Goal: Information Seeking & Learning: Learn about a topic

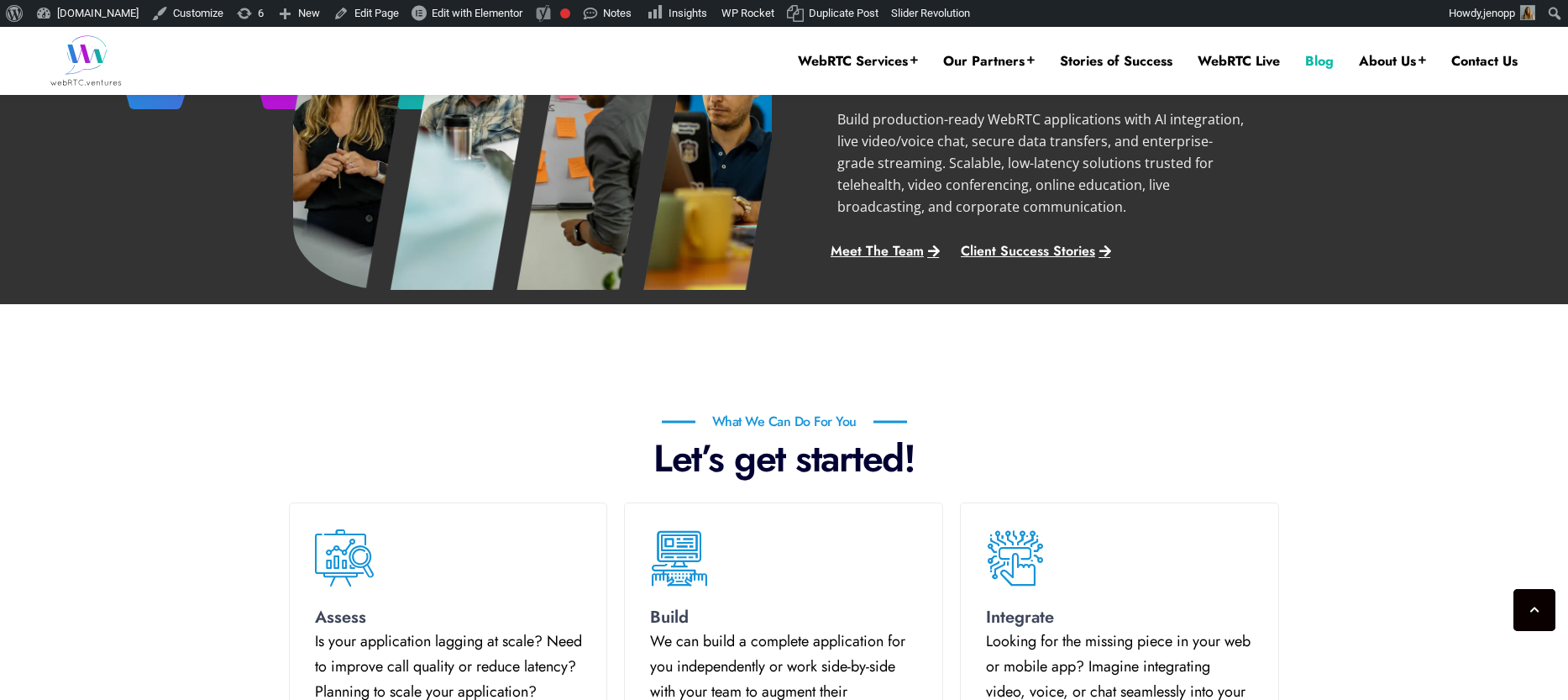
click at [1312, 63] on link "Blog" at bounding box center [1320, 61] width 29 height 19
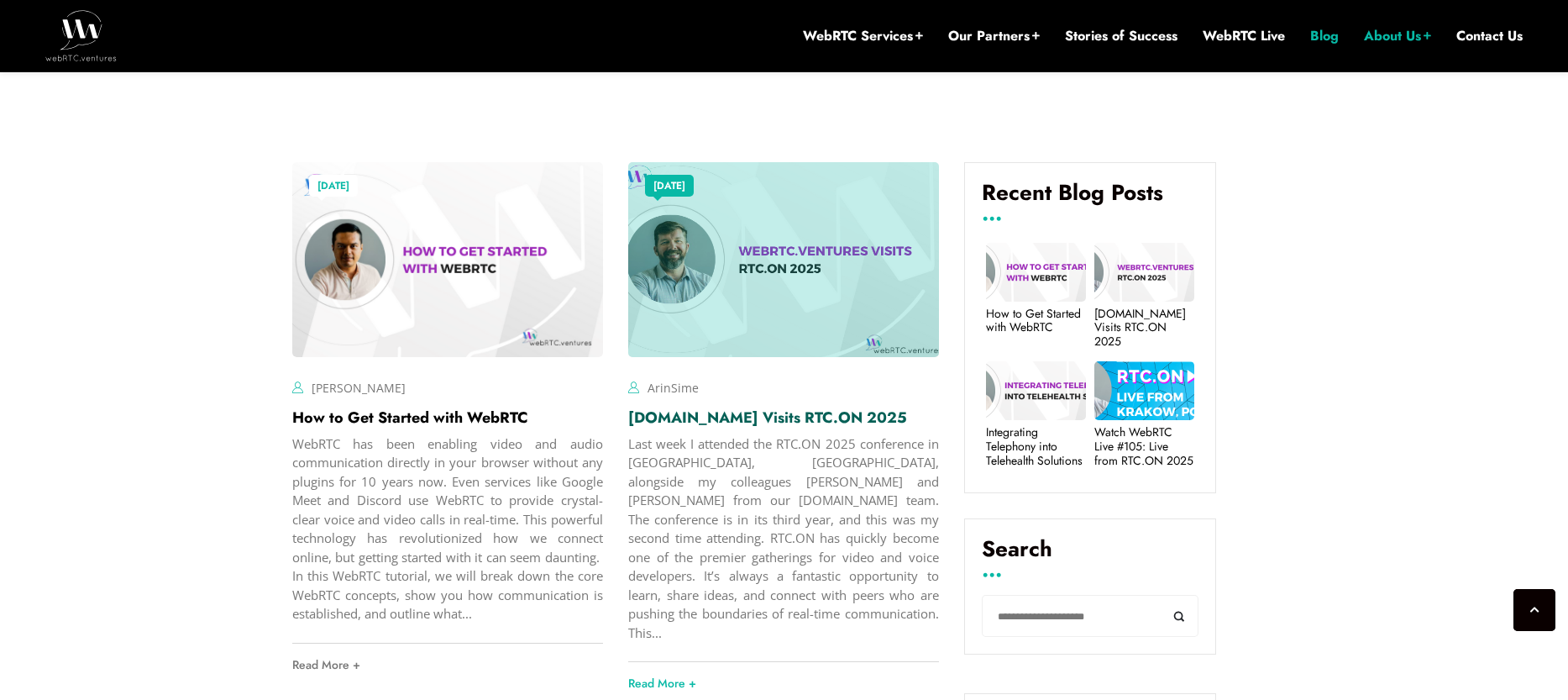
scroll to position [537, 0]
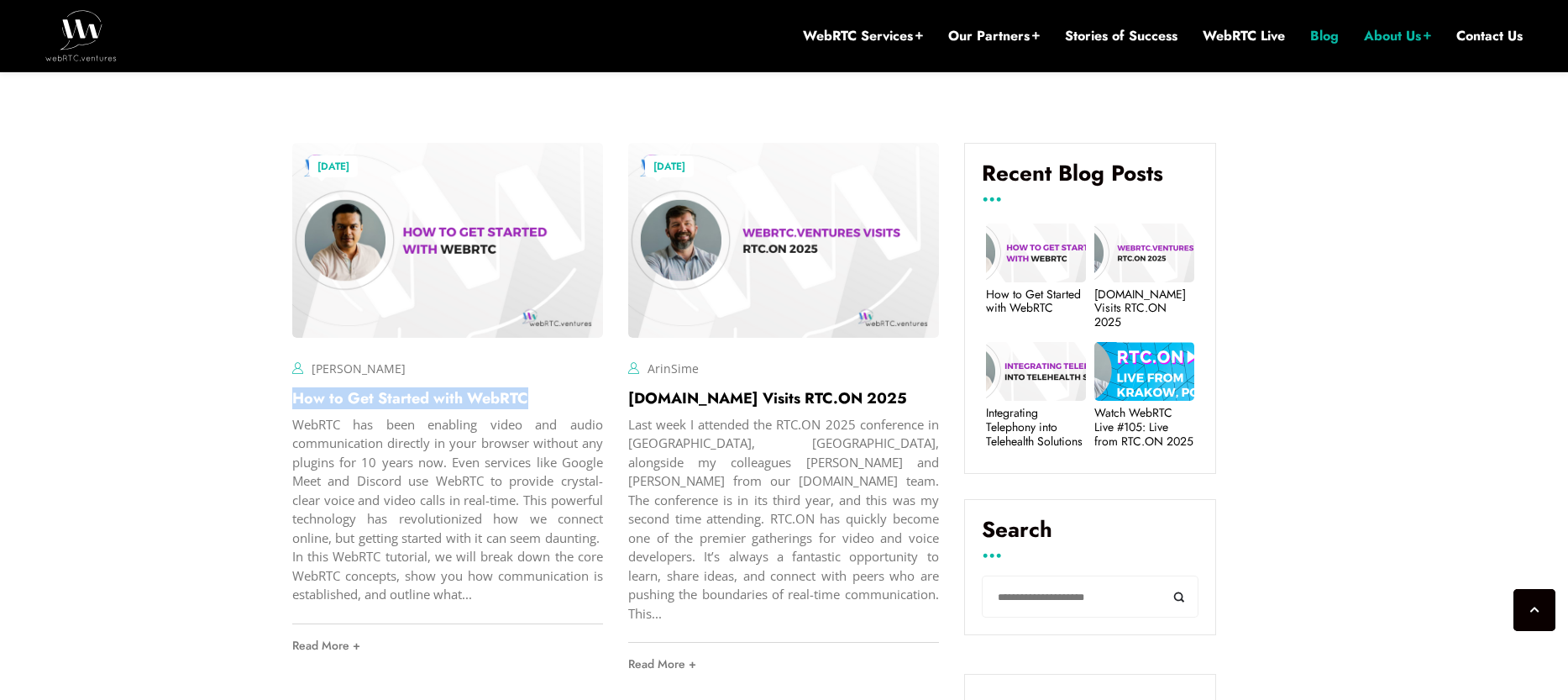
drag, startPoint x: 546, startPoint y: 398, endPoint x: 280, endPoint y: 404, distance: 266.1
click at [280, 404] on div "[DATE] [PERSON_NAME] Comments Off on How to Get Started with WebRTC How to Get …" at bounding box center [448, 414] width 335 height 567
copy link "How to Get Started with WebRTC"
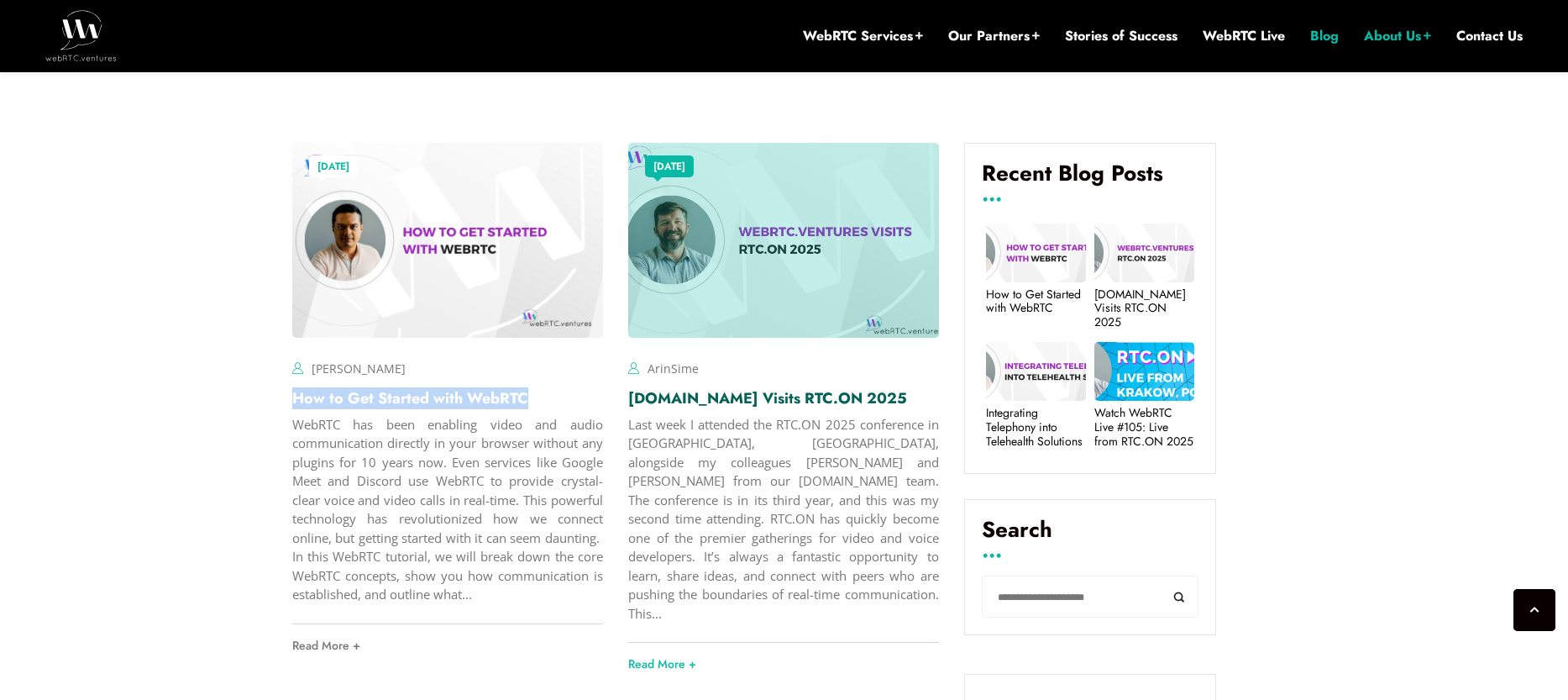
drag, startPoint x: 839, startPoint y: 404, endPoint x: 633, endPoint y: 407, distance: 206.0
click at [633, 407] on h2 "[DOMAIN_NAME] Visits RTC.ON 2025" at bounding box center [783, 398] width 310 height 20
copy link "[DOMAIN_NAME] Visits RTC.ON 2025"
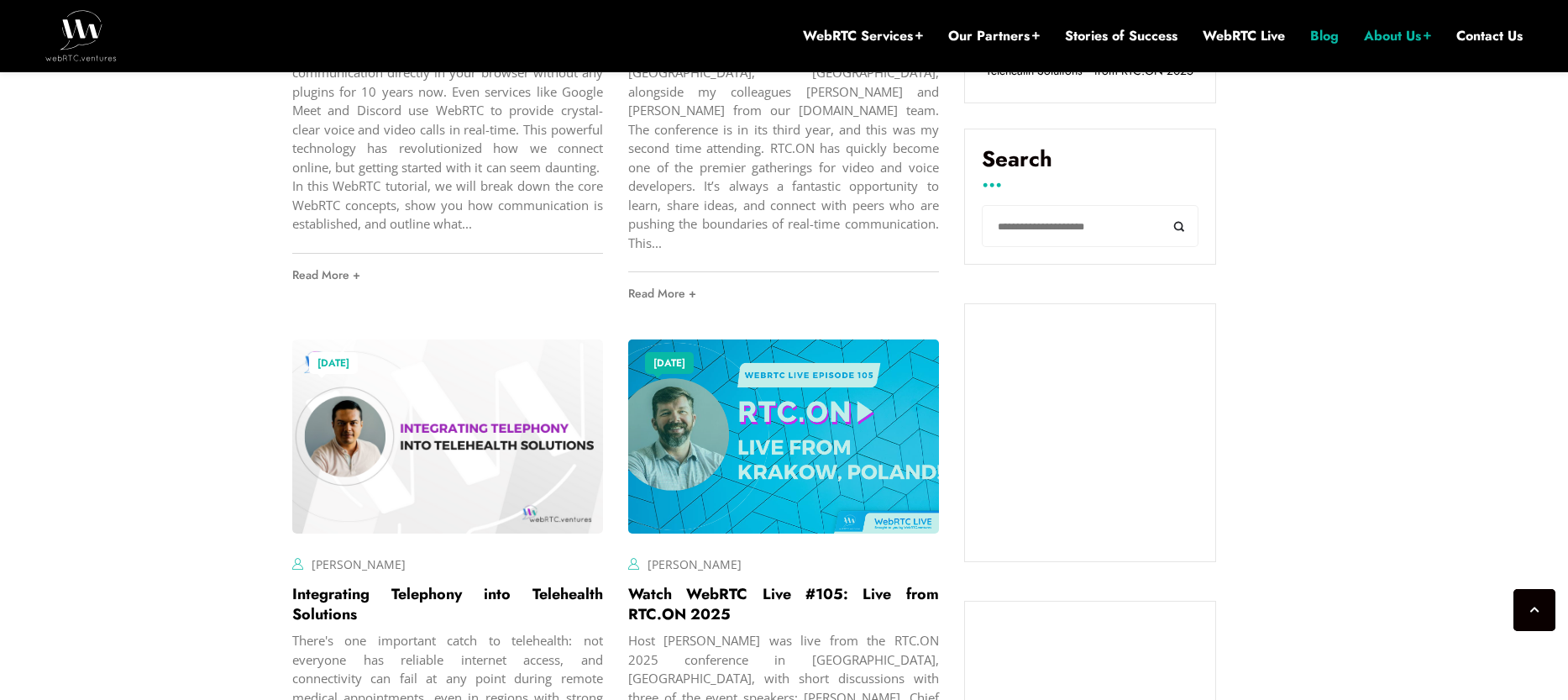
scroll to position [941, 0]
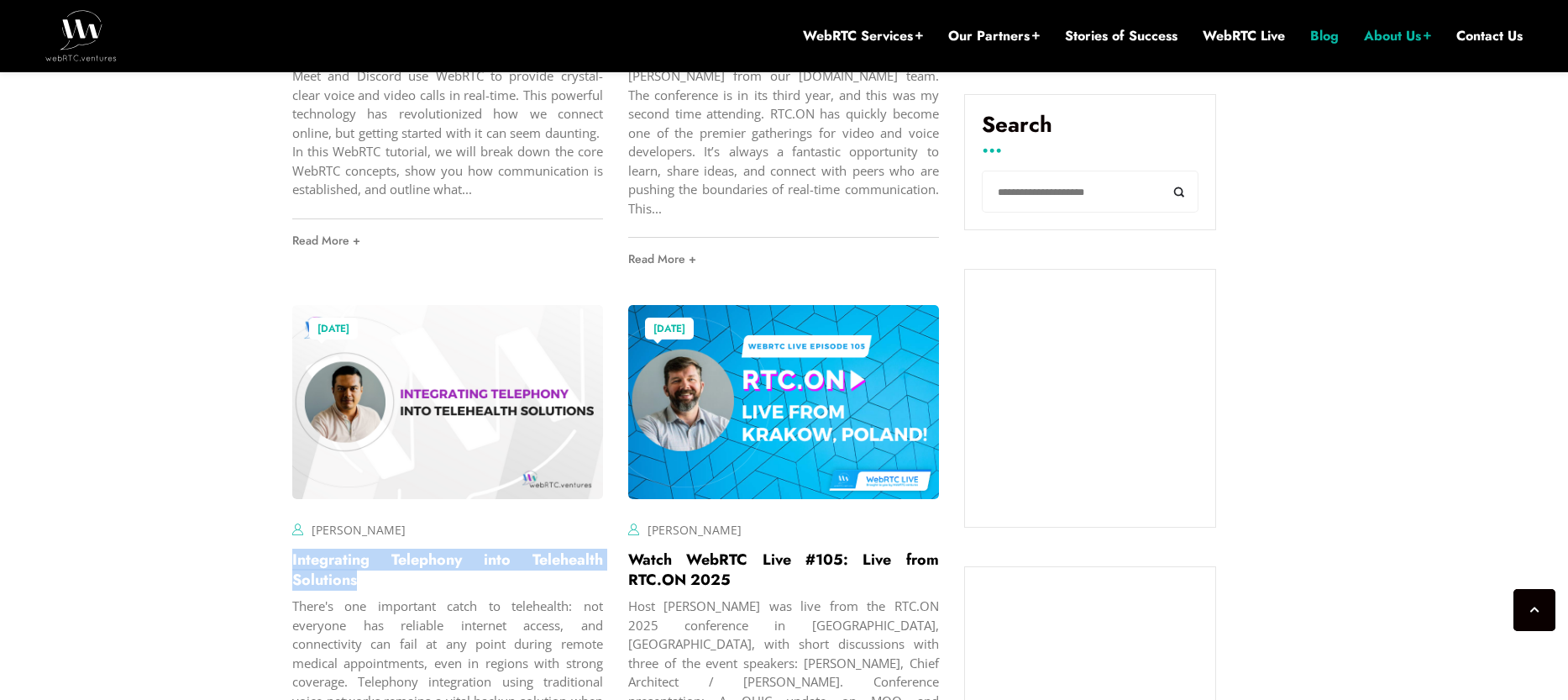
drag, startPoint x: 379, startPoint y: 561, endPoint x: 286, endPoint y: 545, distance: 94.4
click at [286, 545] on div "[DATE] [PERSON_NAME] Comments Off on Integrating Telephony into Telehealth Solu…" at bounding box center [448, 605] width 335 height 625
copy link "Integrating Telephony into Telehealth Solutions"
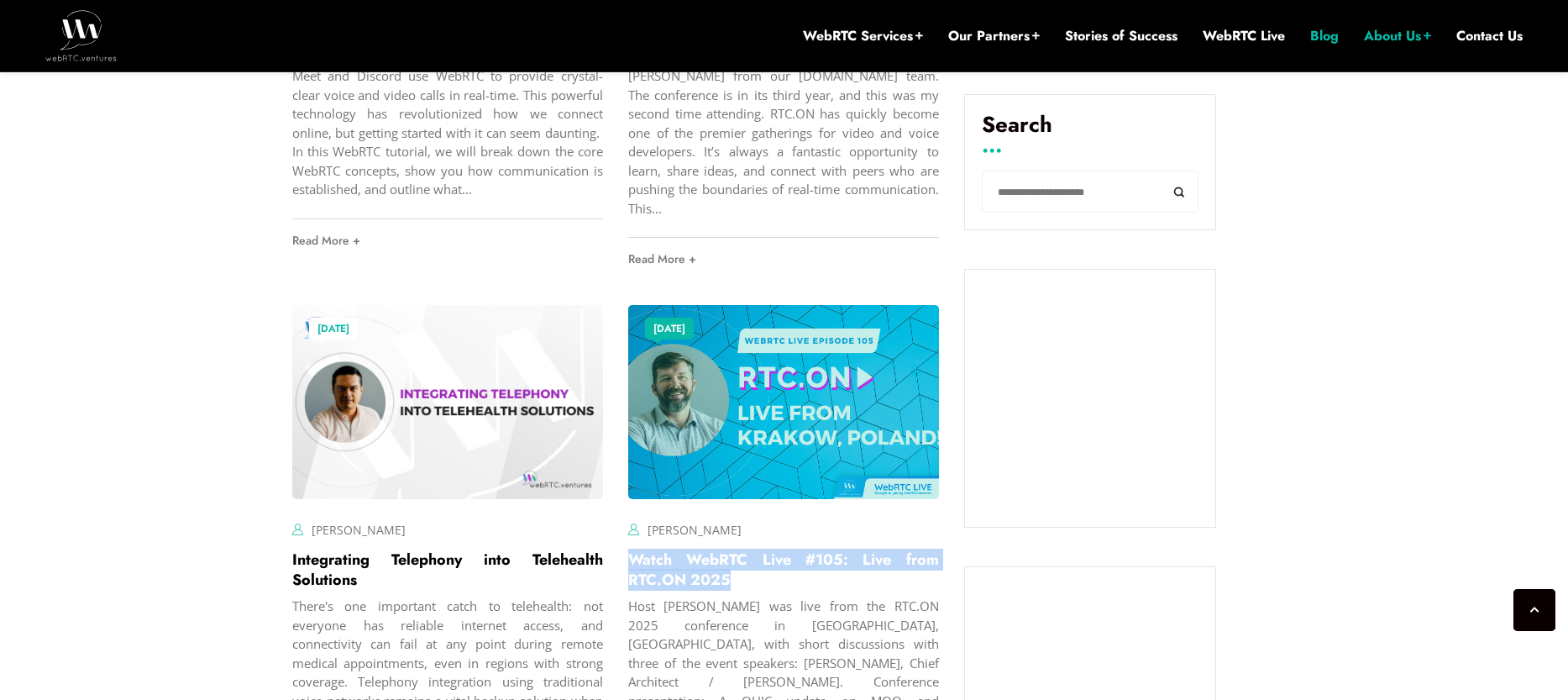
drag, startPoint x: 760, startPoint y: 556, endPoint x: 633, endPoint y: 548, distance: 127.3
click at [633, 549] on h2 "Watch WebRTC Live #105: Live from RTC.ON 2025" at bounding box center [783, 569] width 310 height 40
copy link "Watch WebRTC Live #105: Live from RTC.ON 2025"
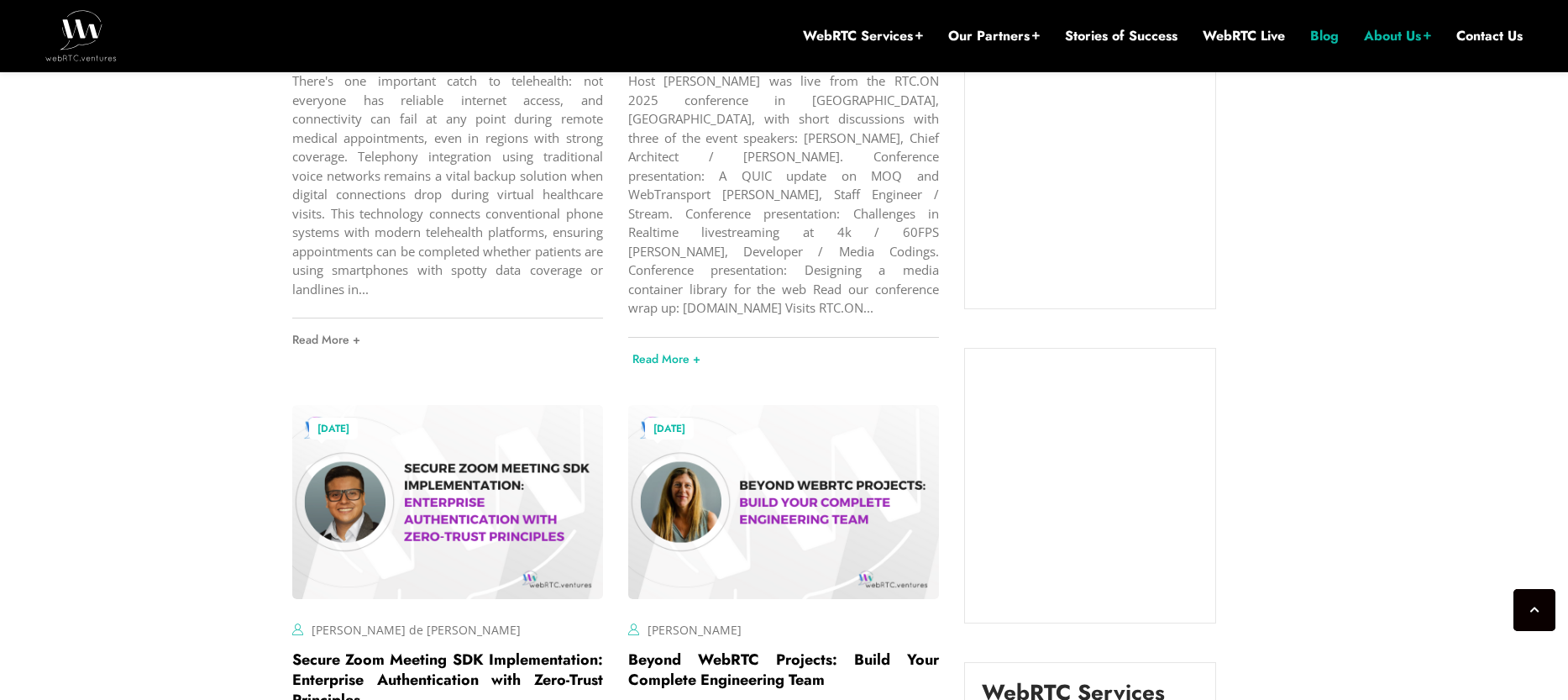
scroll to position [1629, 0]
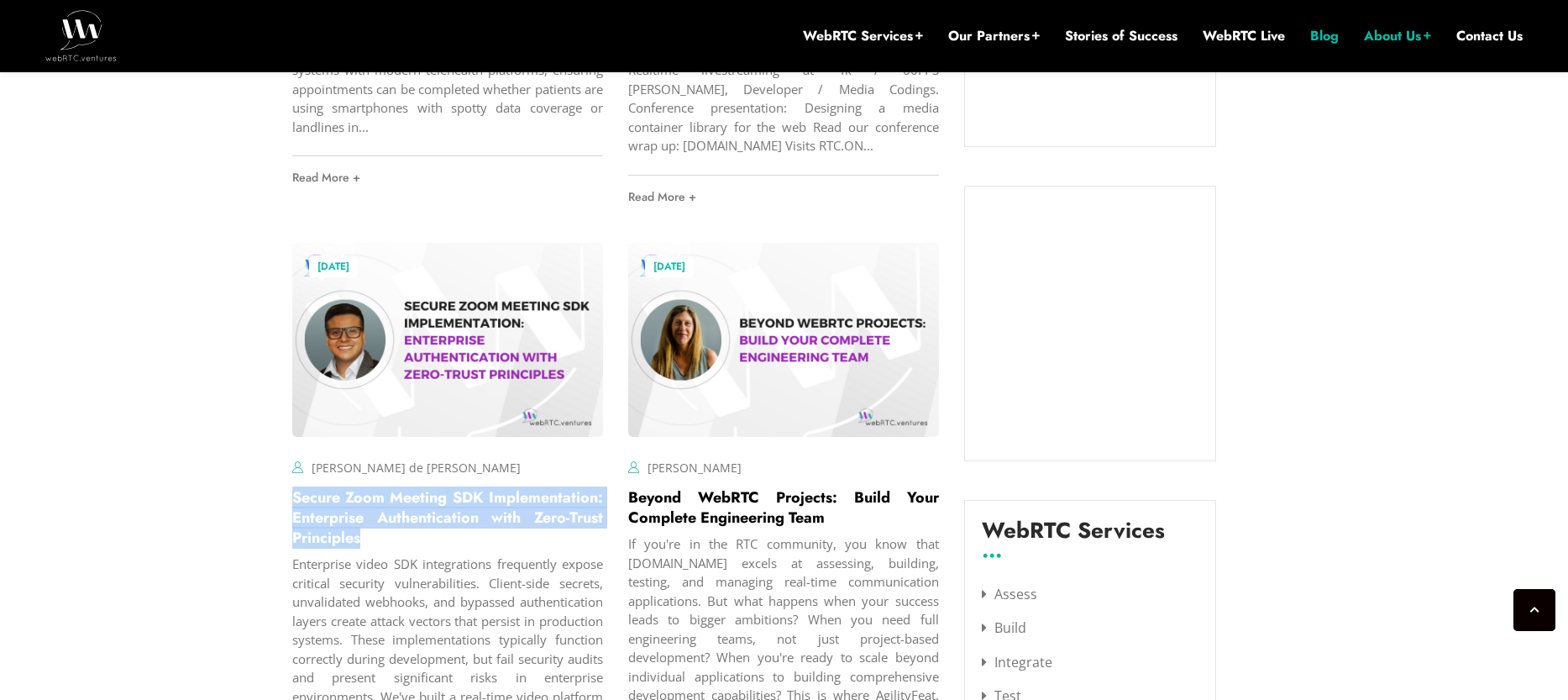
drag, startPoint x: 378, startPoint y: 500, endPoint x: 283, endPoint y: 464, distance: 101.6
click at [283, 464] on div "[DATE] [PERSON_NAME] de [PERSON_NAME] Comments Off on Secure Zoom Meeting SDK I…" at bounding box center [448, 542] width 335 height 626
copy link "Secure Zoom Meeting SDK Implementation: Enterprise Authentication with Zero-Tru…"
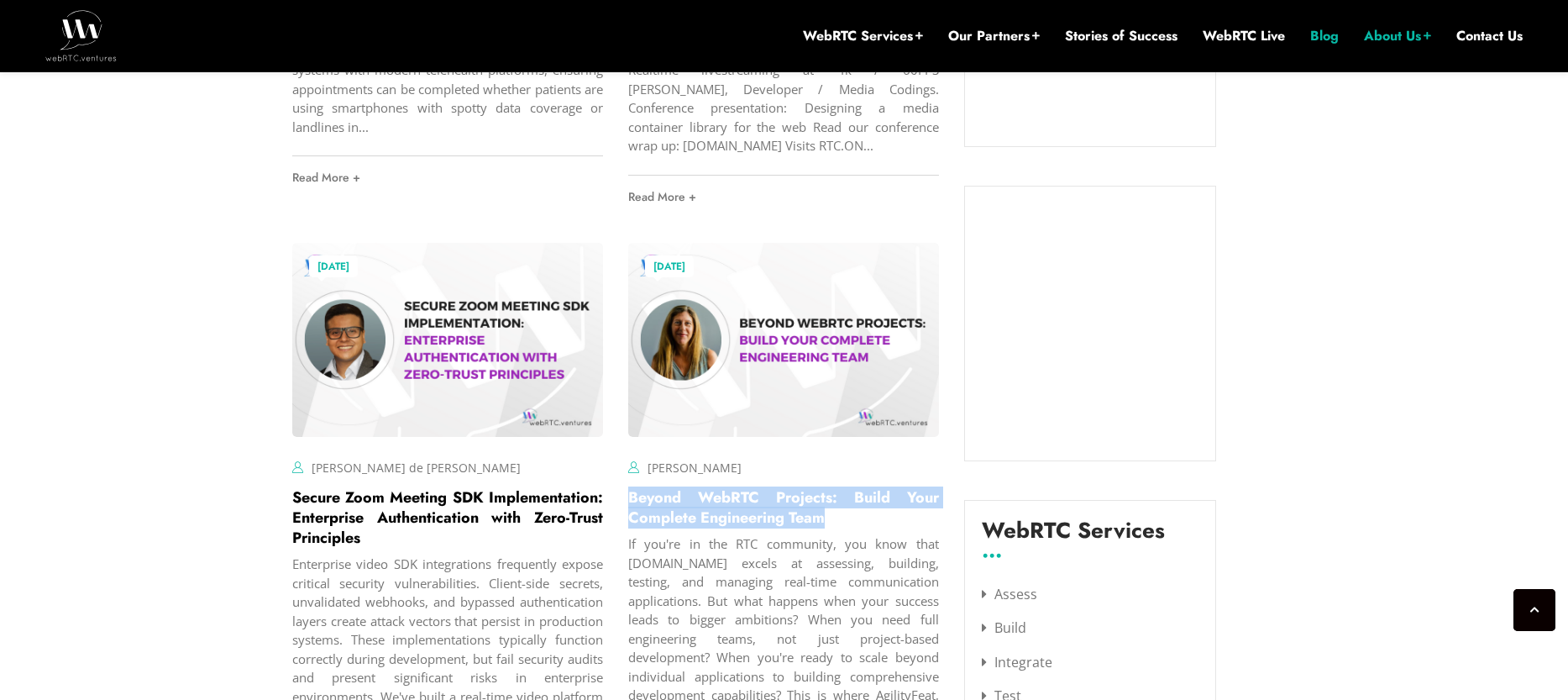
drag, startPoint x: 849, startPoint y: 481, endPoint x: 620, endPoint y: 459, distance: 230.1
click at [620, 459] on div "[DATE] [PERSON_NAME] Comments Off on Beyond WebRTC Projects: Build Your Complet…" at bounding box center [783, 542] width 335 height 626
copy link "Beyond WebRTC Projects: Build Your Complete Engineering Team"
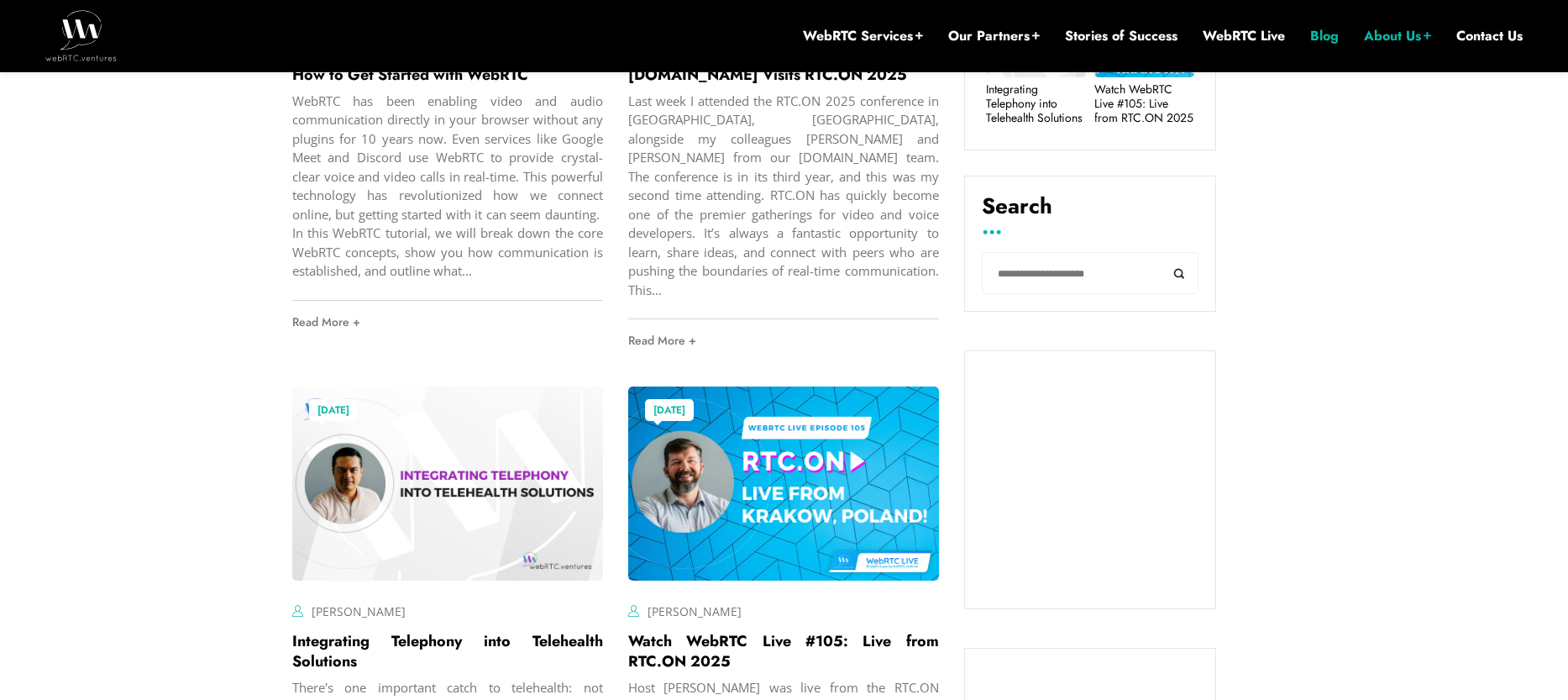
scroll to position [224, 0]
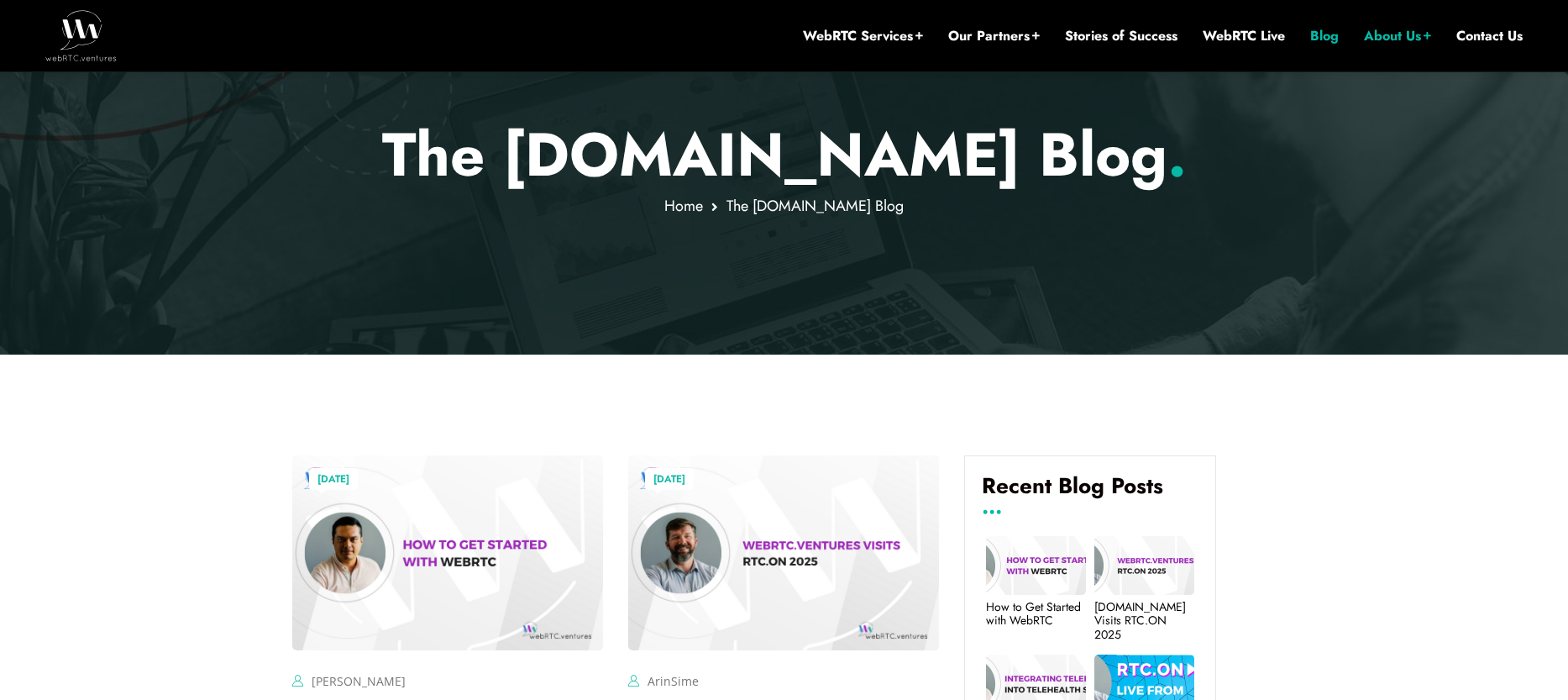
click at [83, 44] on img at bounding box center [82, 35] width 72 height 50
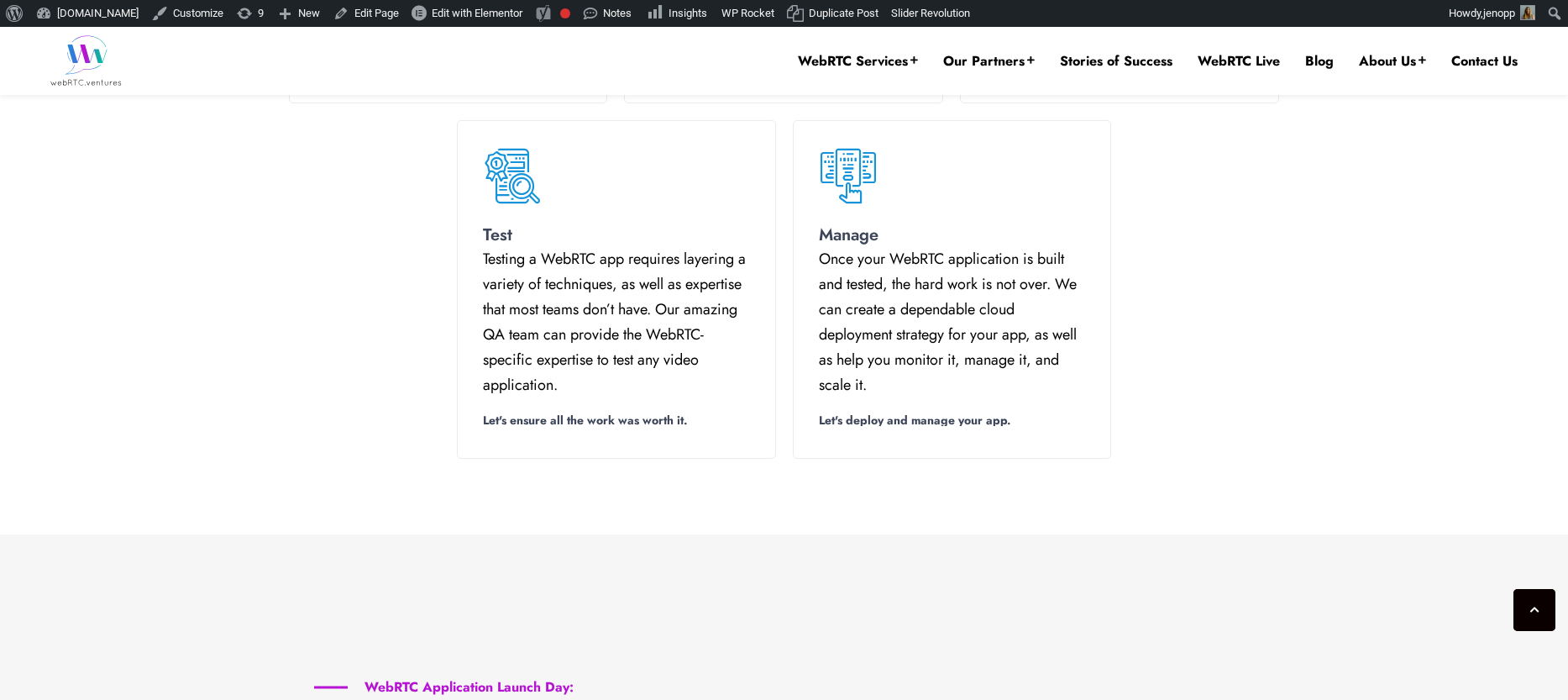
scroll to position [2069, 0]
